Goal: Task Accomplishment & Management: Manage account settings

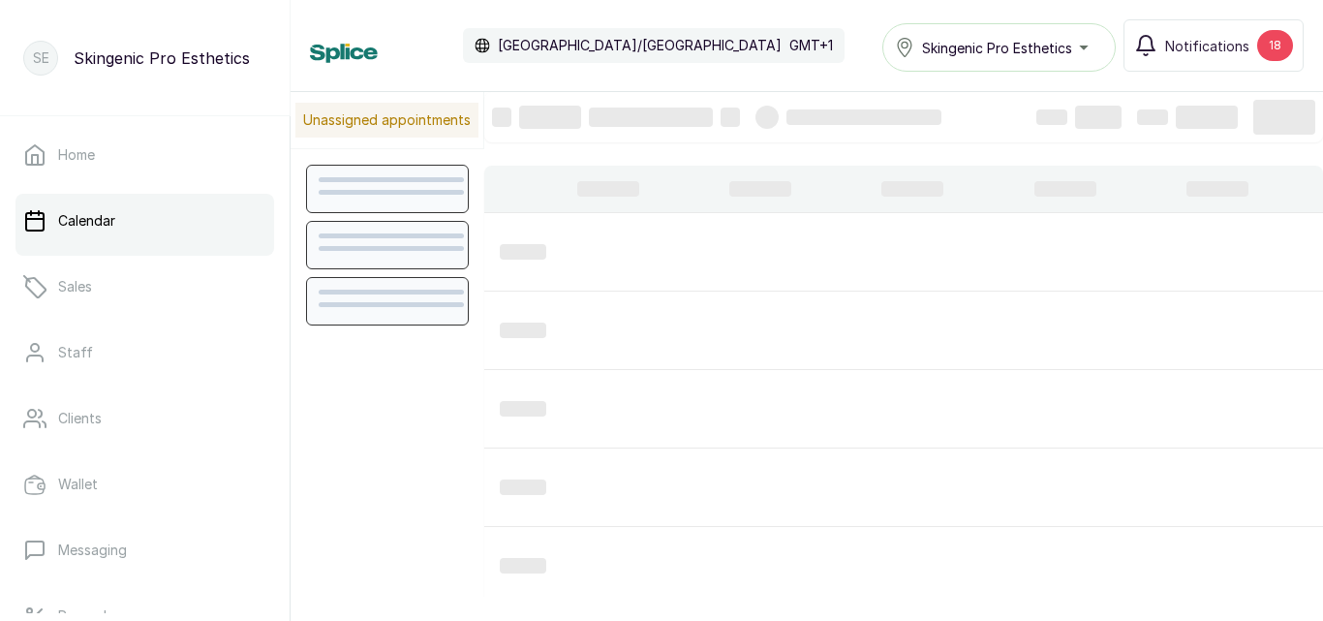
scroll to position [652, 0]
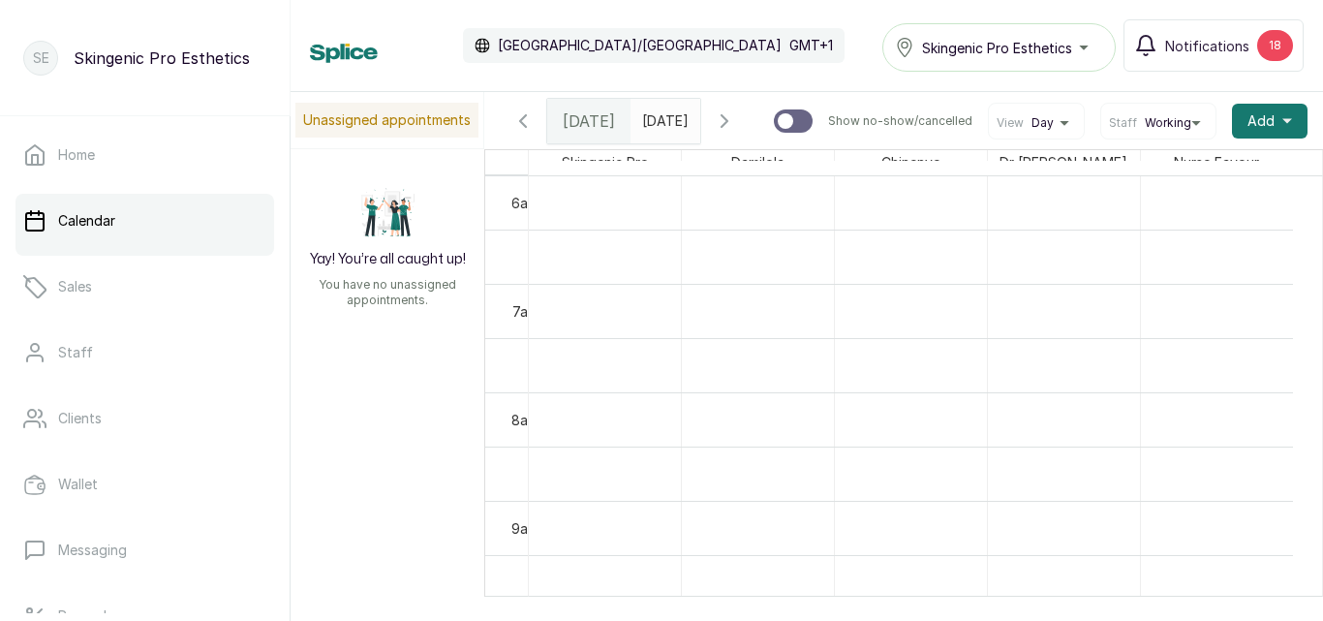
click at [657, 131] on span "[DATE]" at bounding box center [665, 120] width 46 height 20
click at [601, 129] on span "[DATE]" at bounding box center [589, 120] width 52 height 23
click at [684, 131] on div at bounding box center [665, 116] width 70 height 35
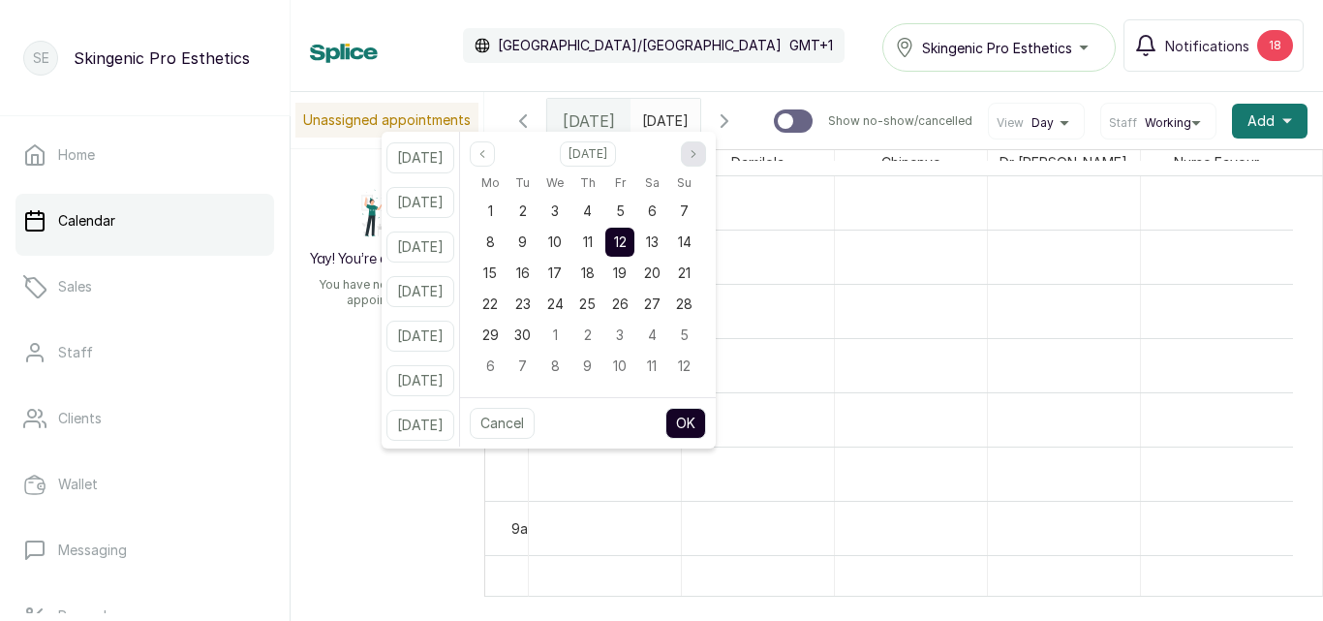
click at [706, 151] on button "Next month" at bounding box center [693, 153] width 25 height 25
click at [666, 208] on div "6" at bounding box center [651, 211] width 29 height 29
click at [706, 413] on button "OK" at bounding box center [685, 423] width 41 height 31
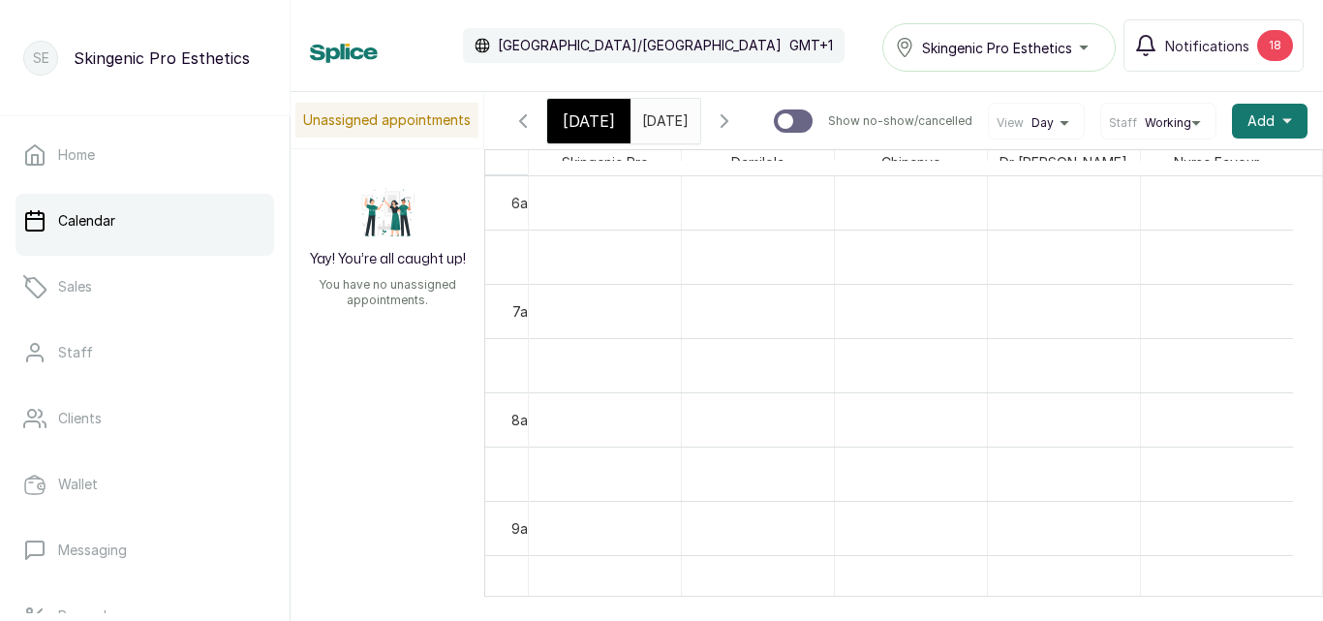
type input "[DATE]"
click at [651, 115] on input "[DATE]" at bounding box center [646, 116] width 31 height 33
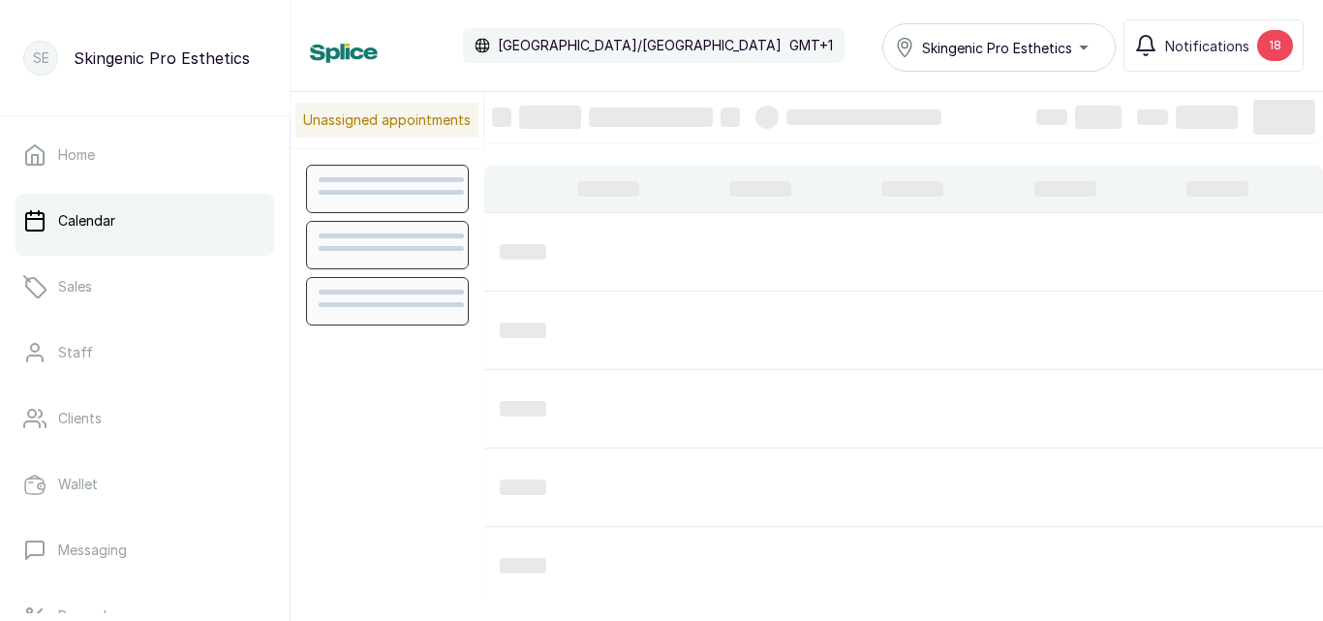
scroll to position [652, 0]
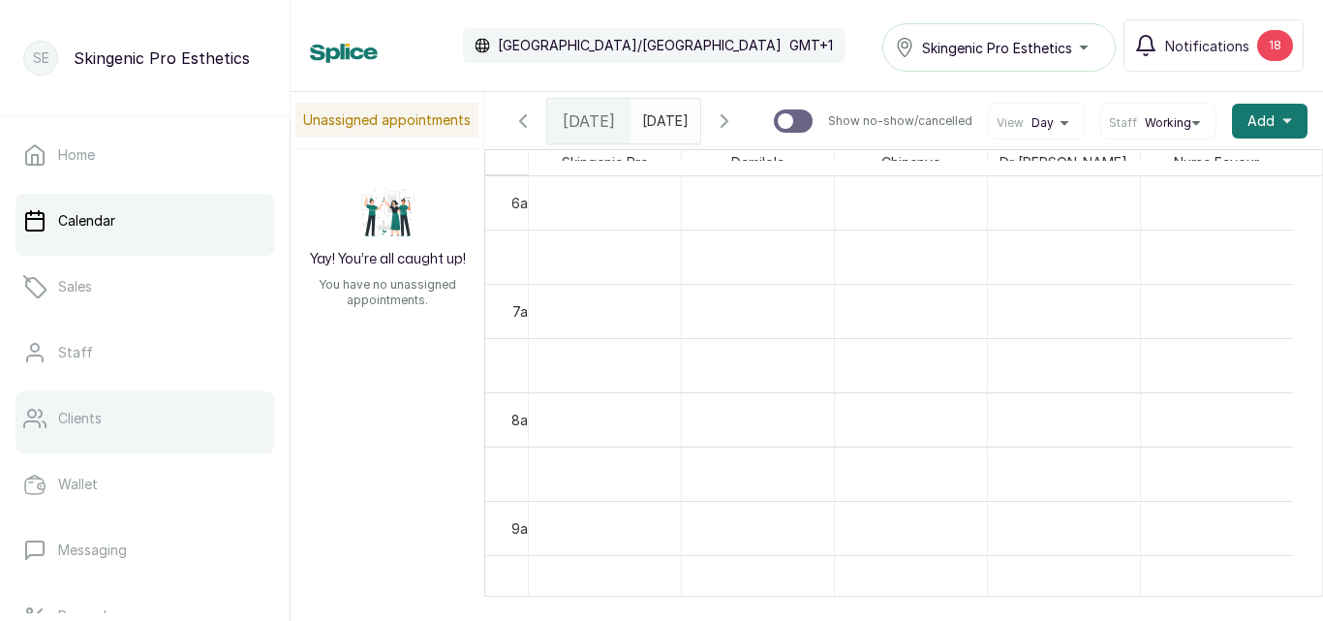
click at [71, 409] on p "Clients" at bounding box center [80, 418] width 44 height 19
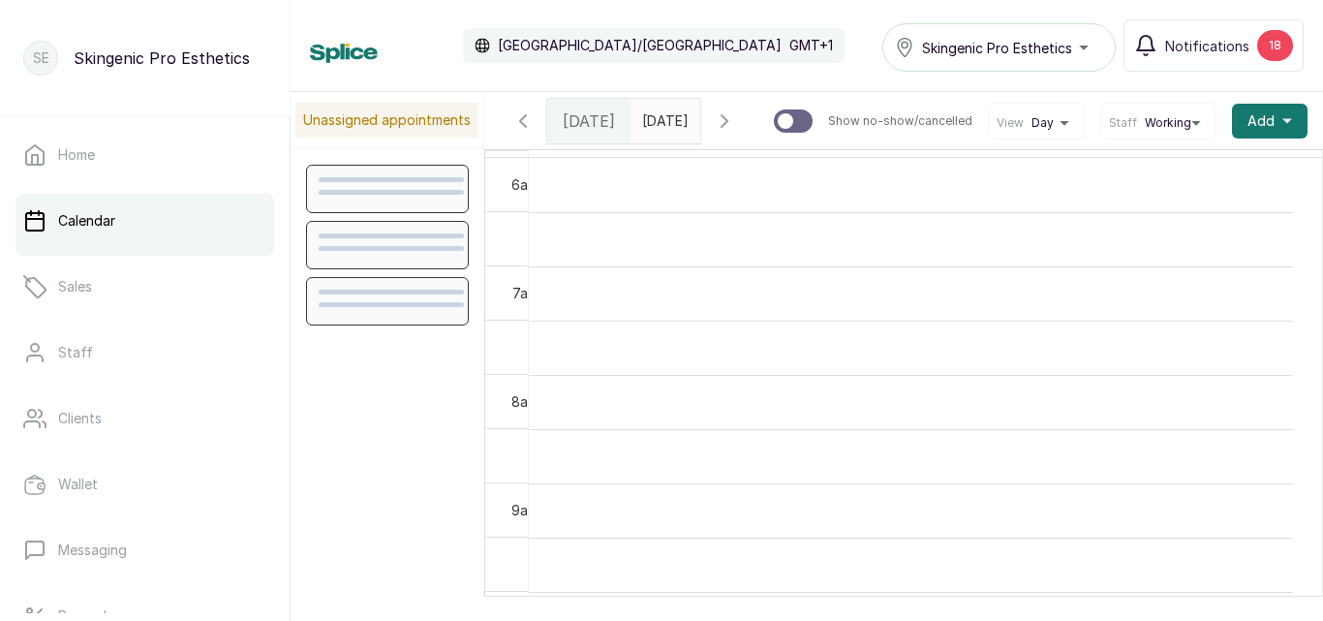
scroll to position [652, 0]
type input "dd/MM/yyyy"
click at [631, 114] on input "dd/MM/yyyy" at bounding box center [646, 116] width 31 height 33
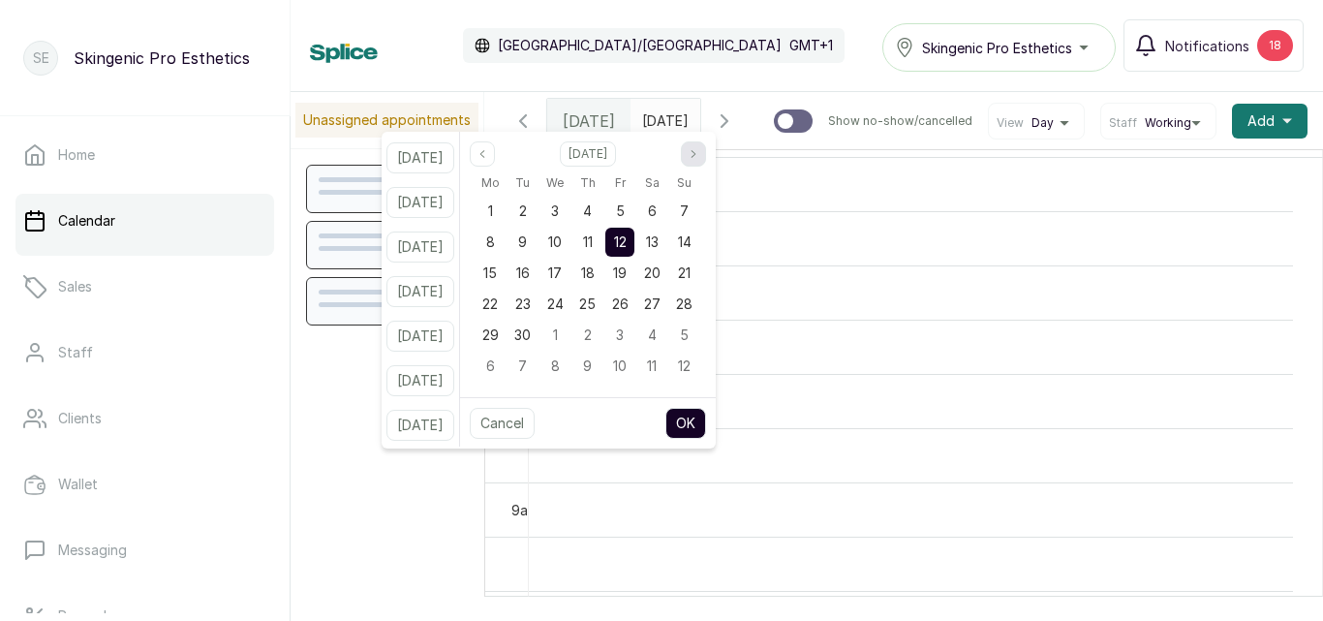
click at [699, 159] on icon "page next" at bounding box center [694, 154] width 12 height 12
click at [495, 155] on button "Previous month" at bounding box center [482, 153] width 25 height 25
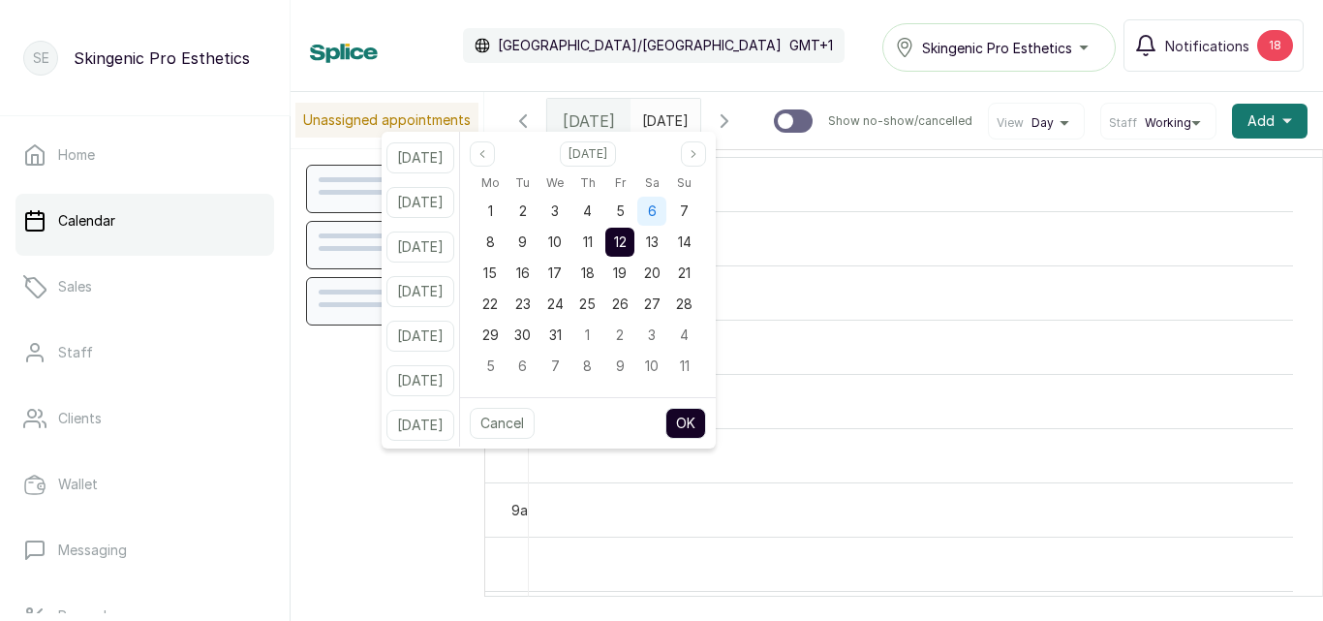
click at [657, 218] on span "6" at bounding box center [652, 210] width 9 height 16
click at [704, 416] on button "OK" at bounding box center [685, 423] width 41 height 31
type input "[DATE]"
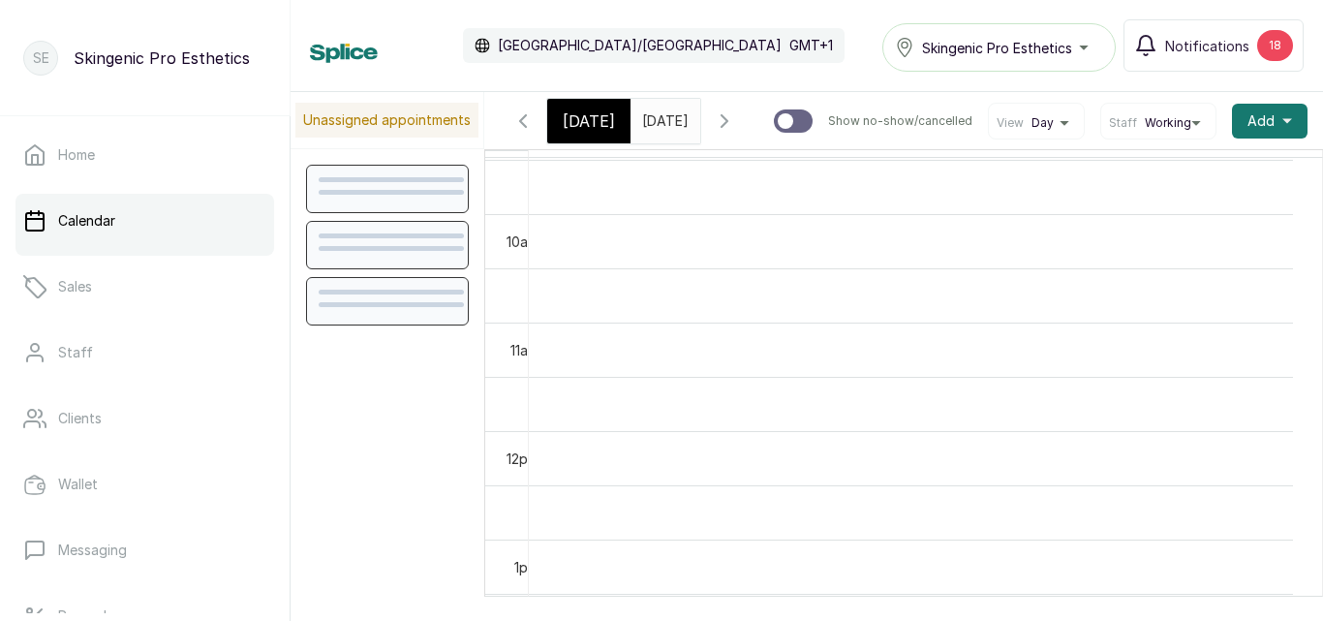
scroll to position [1034, 0]
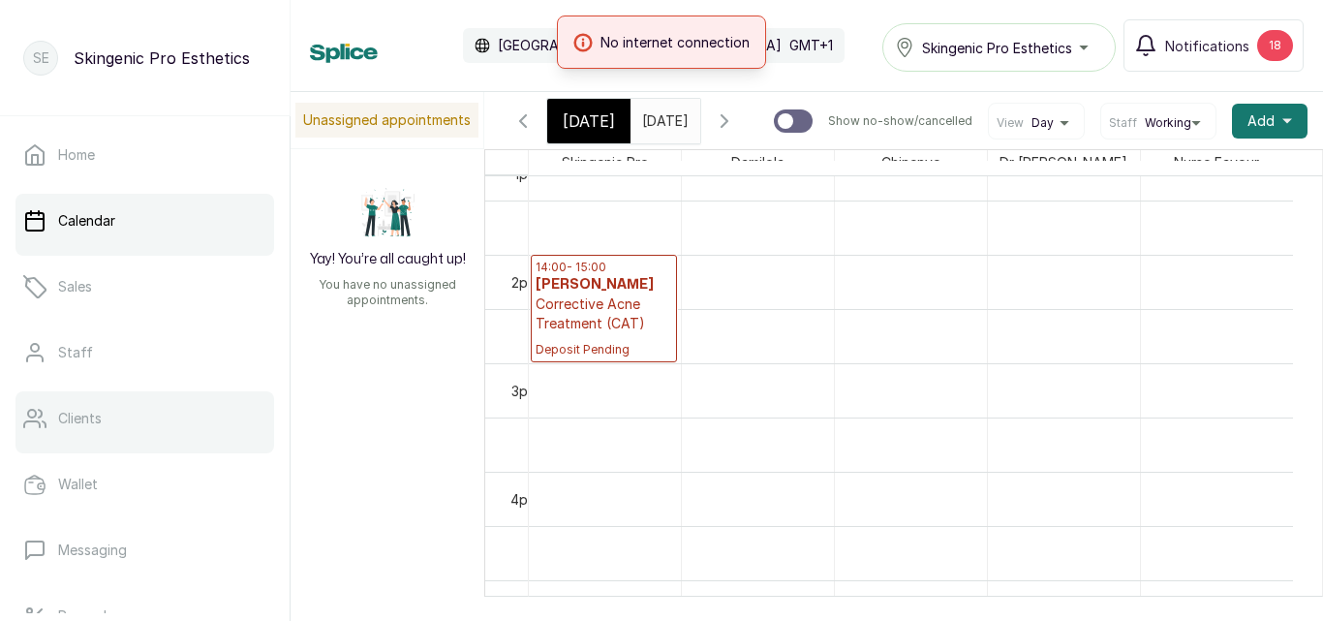
click at [86, 422] on p "Clients" at bounding box center [80, 418] width 44 height 19
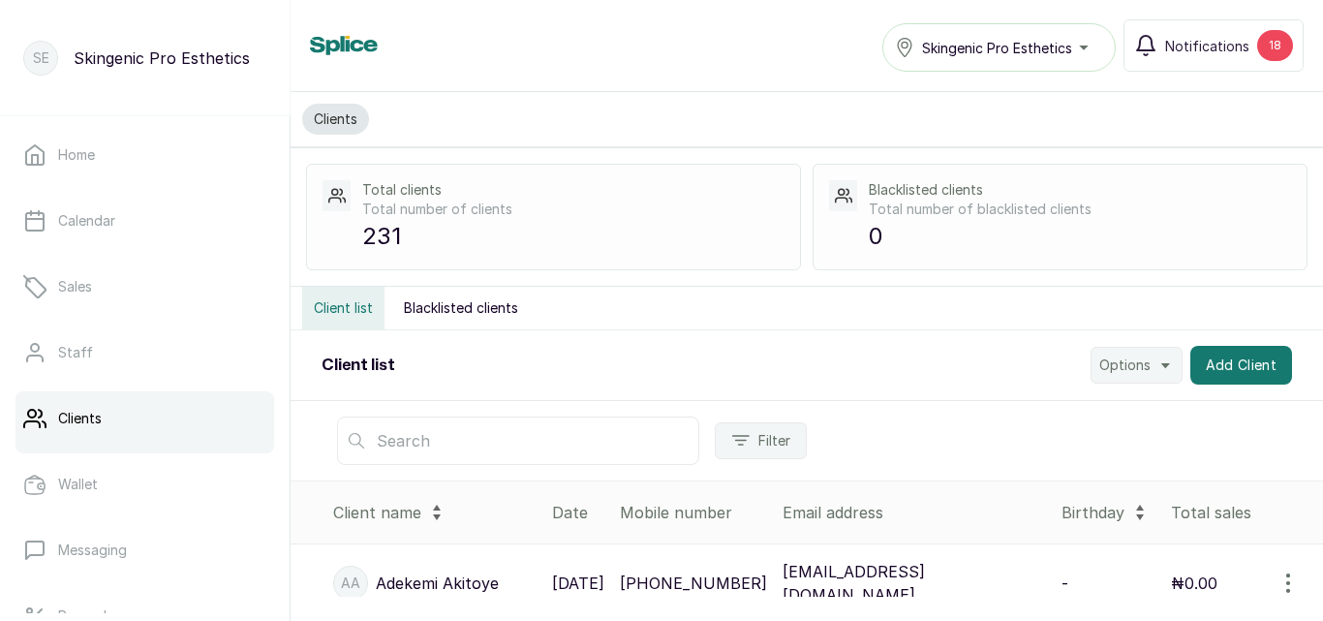
click at [431, 433] on input "text" at bounding box center [518, 440] width 362 height 48
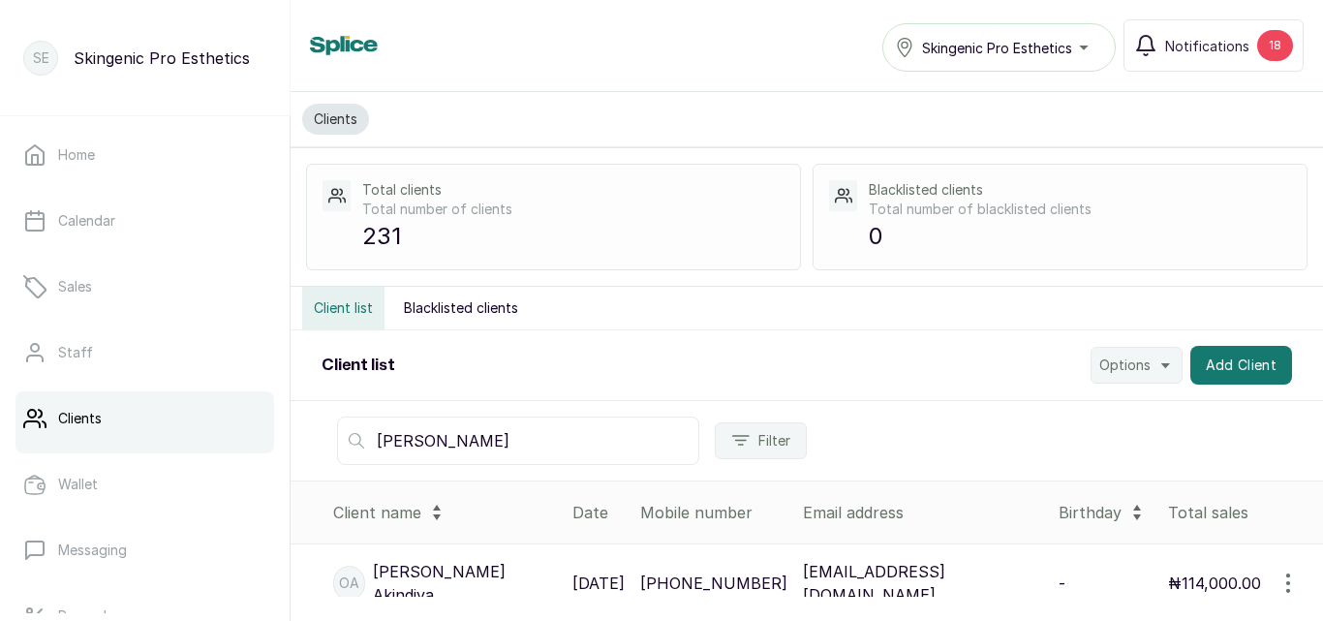
type input "olanike"
click at [664, 574] on p "+2348100801847" at bounding box center [713, 582] width 147 height 23
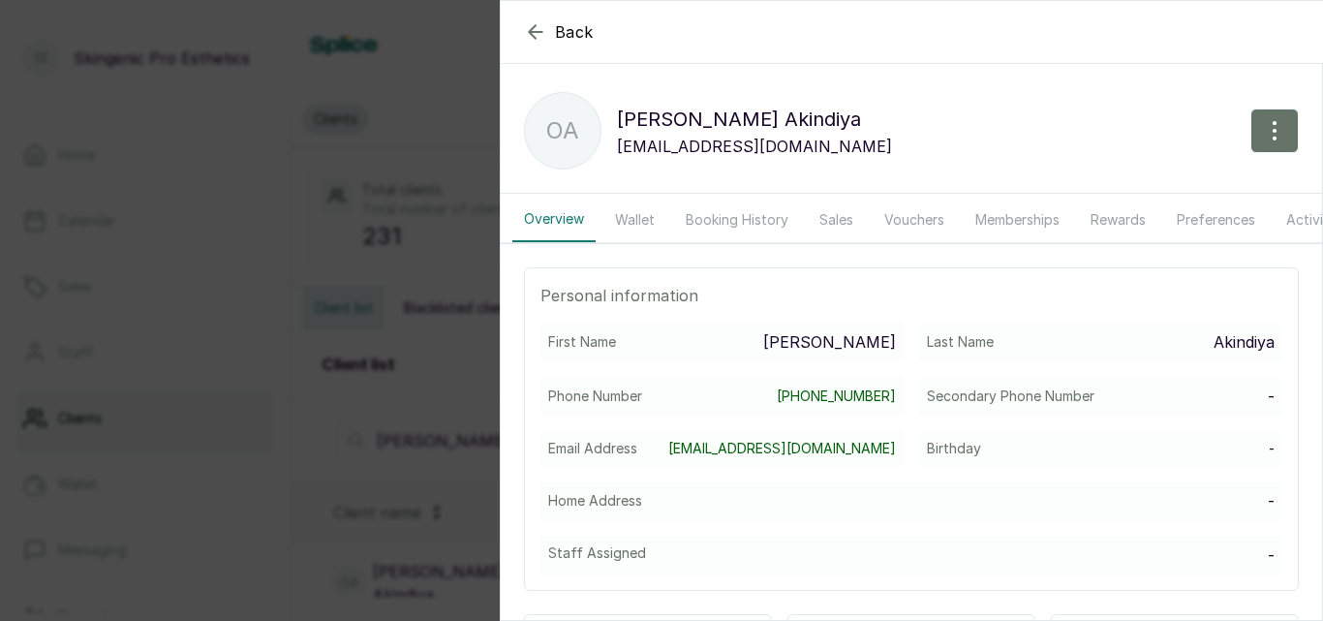
click at [711, 224] on button "Booking History" at bounding box center [737, 220] width 126 height 45
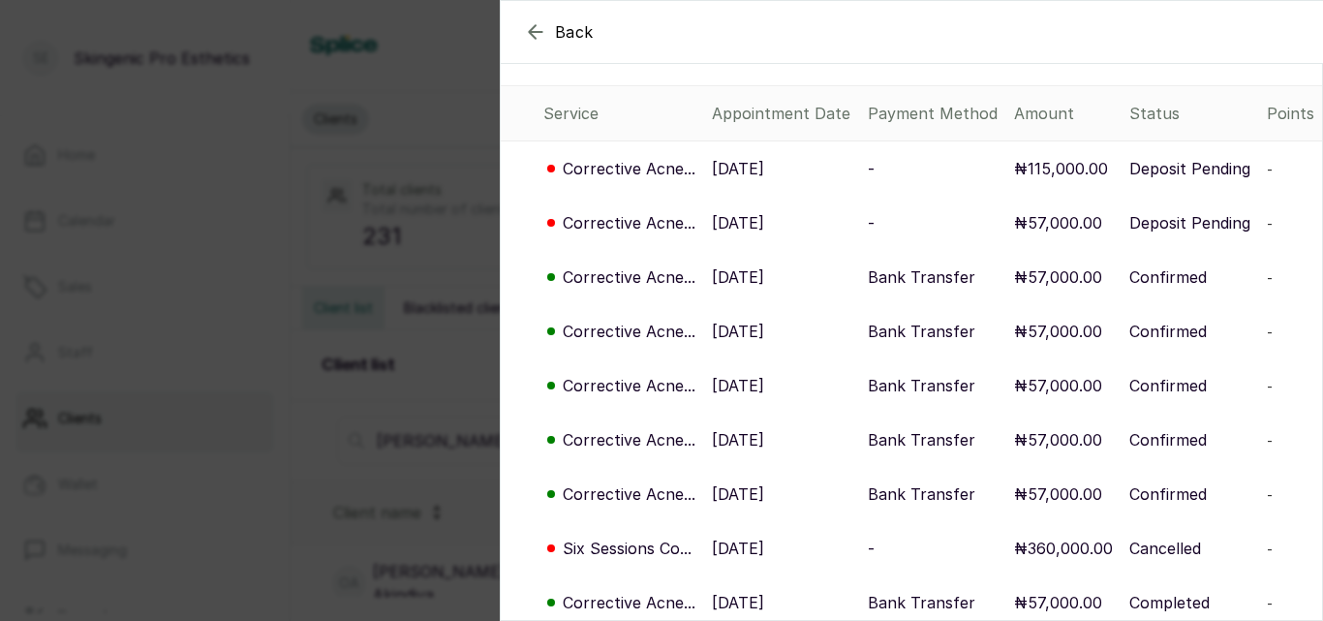
scroll to position [180, 0]
click at [378, 229] on div "Back Olanike Akindiya OA Olanike Akindiya akindiyaolanike@gmail.com Overview Wa…" at bounding box center [661, 310] width 1323 height 621
click at [380, 308] on div "Back Olanike Akindiya OA Olanike Akindiya akindiyaolanike@gmail.com Overview Wa…" at bounding box center [661, 310] width 1323 height 621
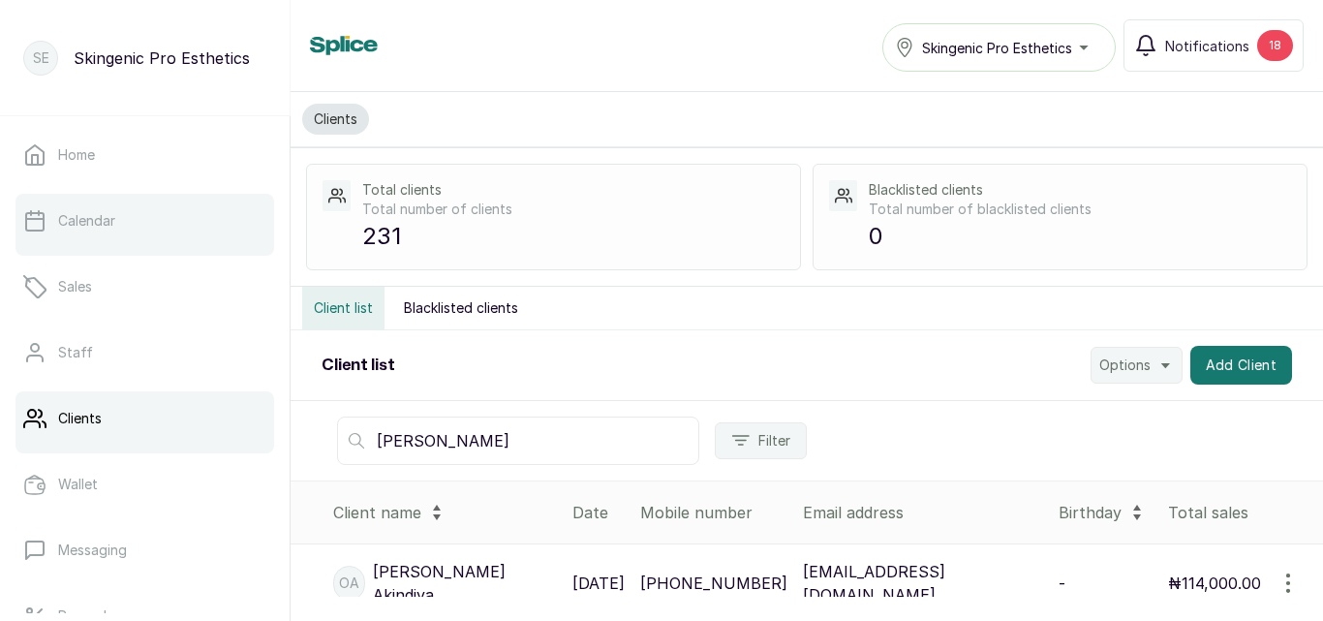
click at [201, 243] on link "Calendar" at bounding box center [144, 221] width 259 height 54
